Goal: Task Accomplishment & Management: Manage account settings

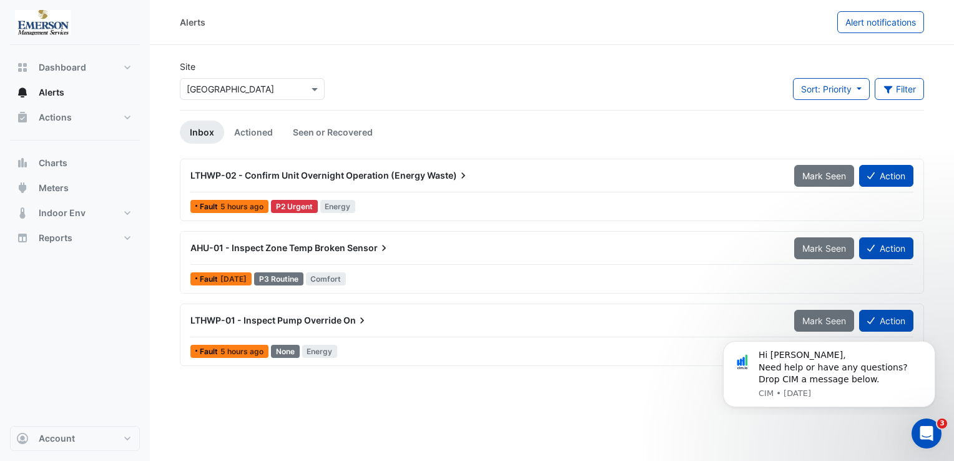
click at [294, 207] on div "P2 Urgent" at bounding box center [294, 206] width 47 height 13
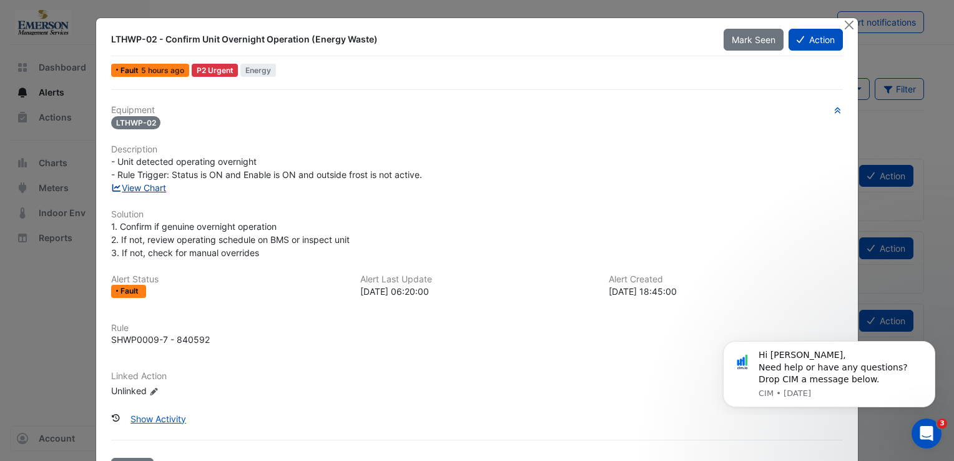
click at [144, 186] on link "View Chart" at bounding box center [139, 187] width 56 height 11
click at [744, 44] on button "Mark Seen" at bounding box center [754, 40] width 60 height 22
click at [848, 24] on button "Close" at bounding box center [848, 24] width 13 height 13
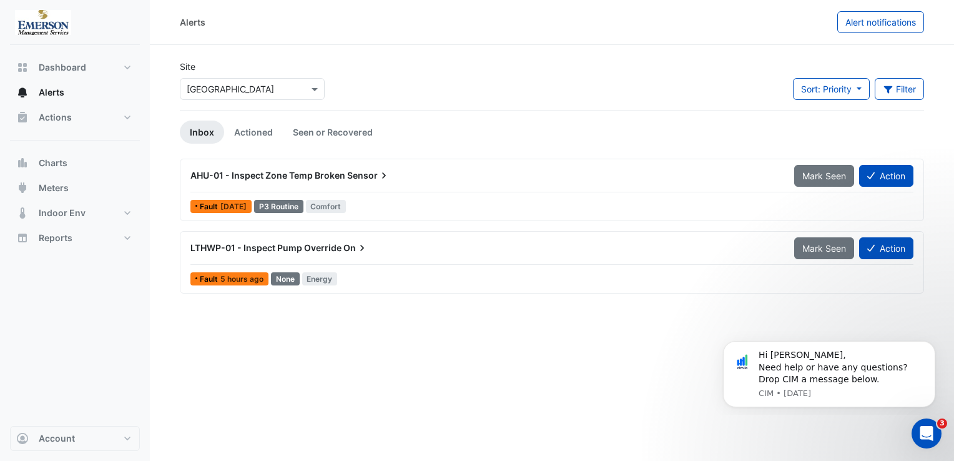
click at [303, 205] on div "P3 Routine" at bounding box center [278, 206] width 49 height 13
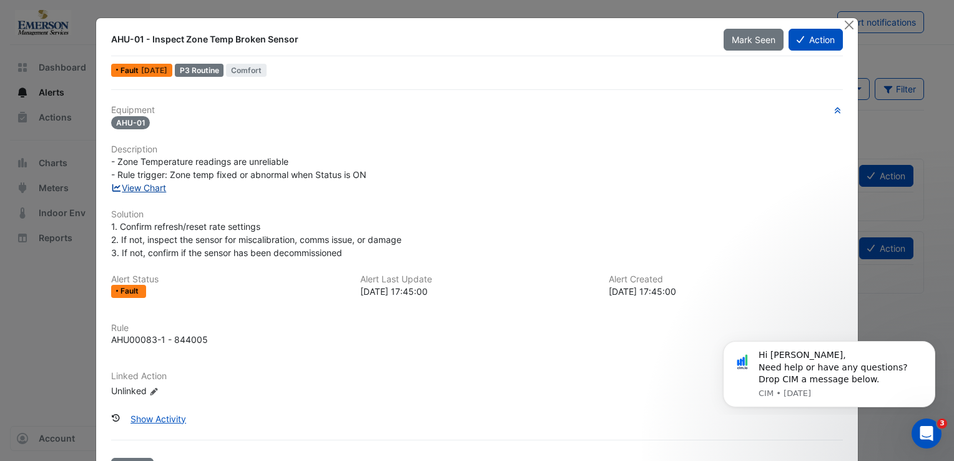
click at [155, 188] on link "View Chart" at bounding box center [139, 187] width 56 height 11
click at [752, 42] on span "Mark Seen" at bounding box center [754, 39] width 44 height 11
click at [846, 23] on button "Close" at bounding box center [848, 24] width 13 height 13
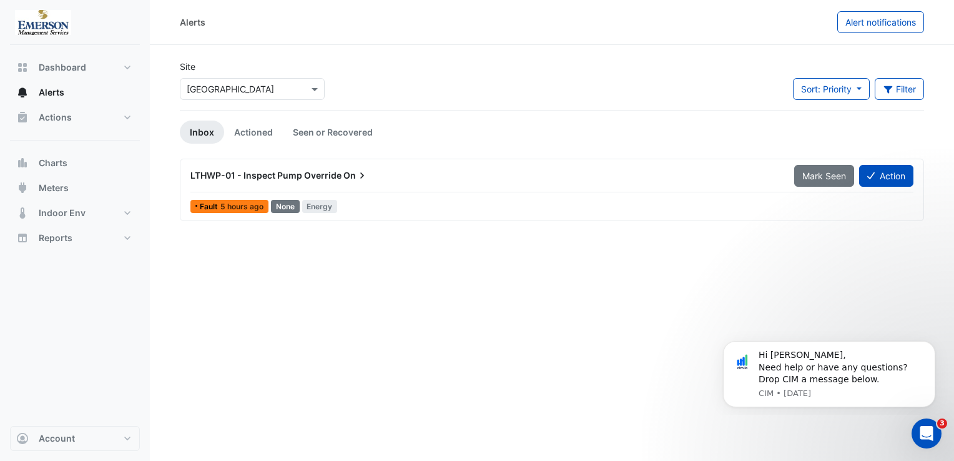
click at [236, 207] on span "5 hours ago" at bounding box center [241, 206] width 43 height 9
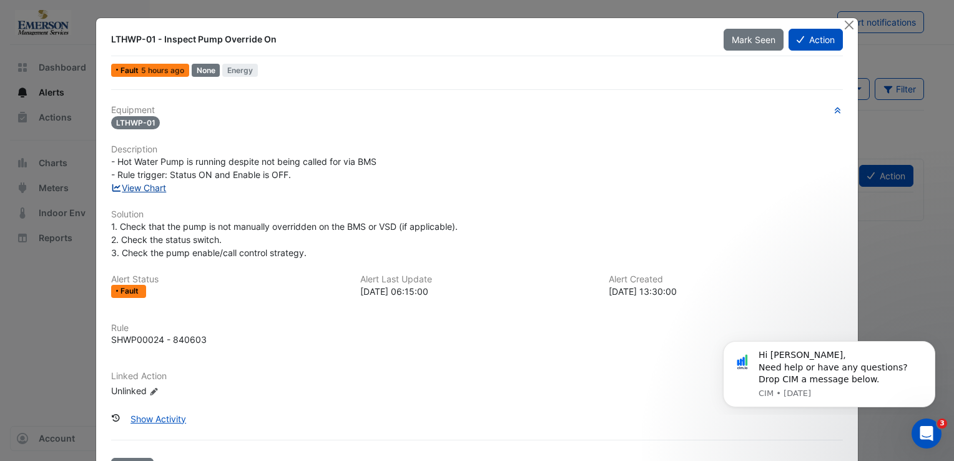
click at [146, 189] on link "View Chart" at bounding box center [139, 187] width 56 height 11
click at [737, 39] on span "Mark Seen" at bounding box center [754, 39] width 44 height 11
click at [846, 26] on button "Close" at bounding box center [848, 24] width 13 height 13
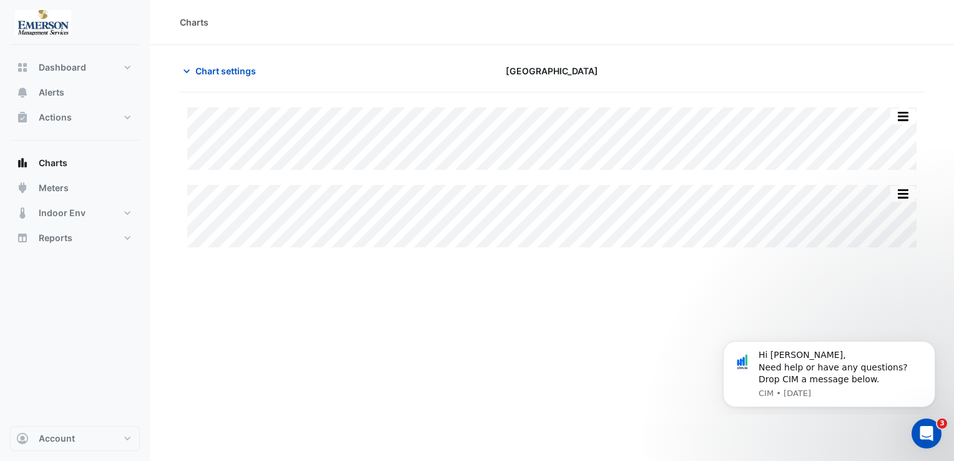
click at [377, 81] on div "Chart settings" at bounding box center [298, 71] width 253 height 22
